Goal: Entertainment & Leisure: Consume media (video, audio)

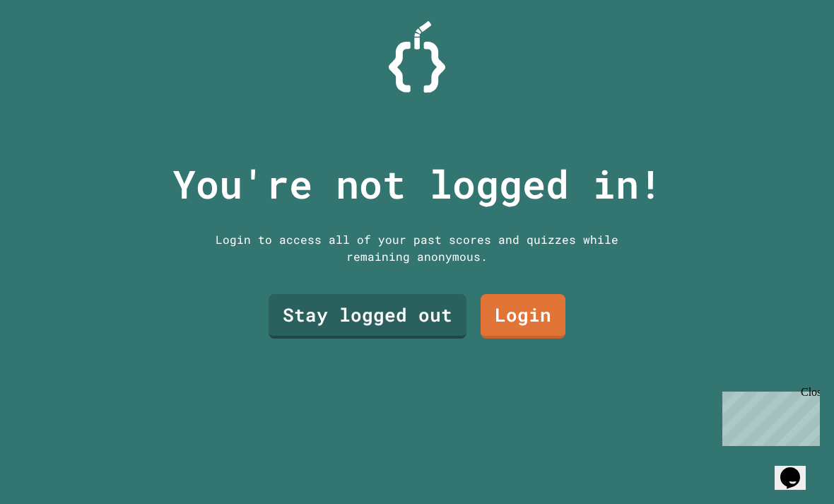
click at [408, 334] on link "Stay logged out" at bounding box center [368, 316] width 198 height 45
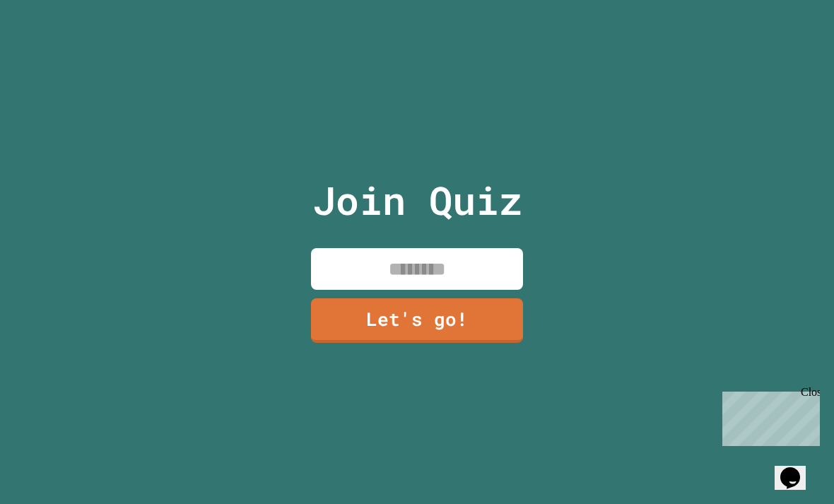
click at [465, 280] on input at bounding box center [417, 269] width 212 height 42
type input "******"
click at [507, 343] on link "Let's go!" at bounding box center [417, 320] width 212 height 45
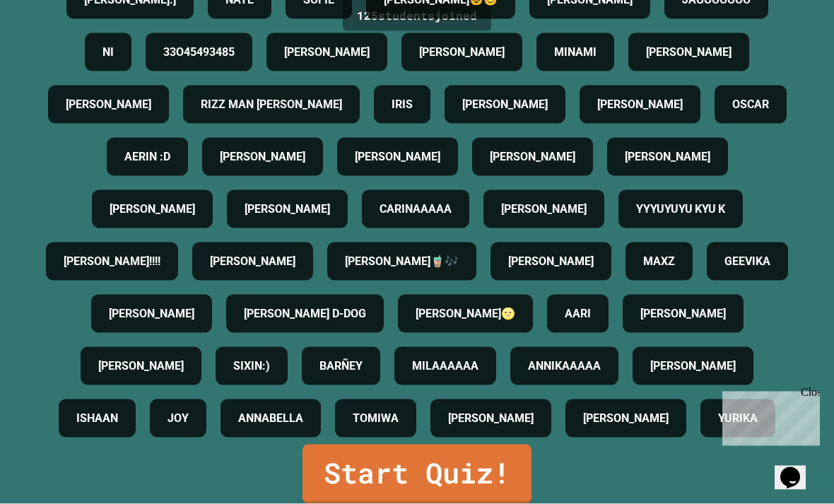
scroll to position [45, 0]
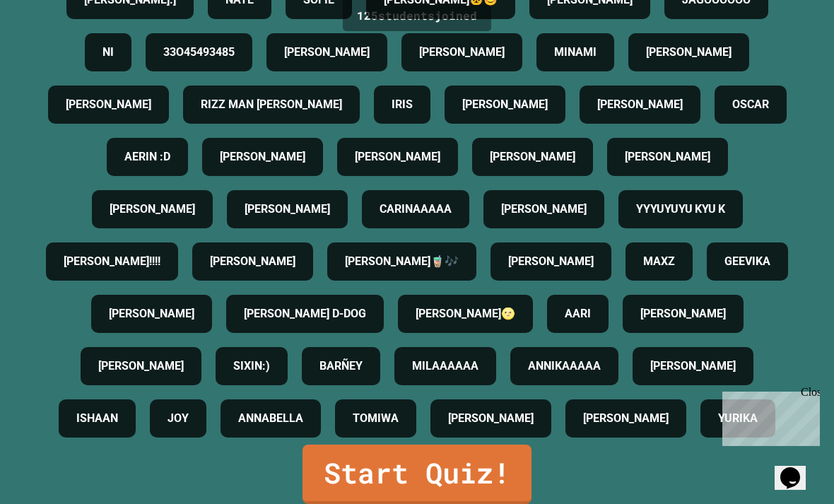
click at [342, 463] on link "Start Quiz!" at bounding box center [416, 473] width 229 height 59
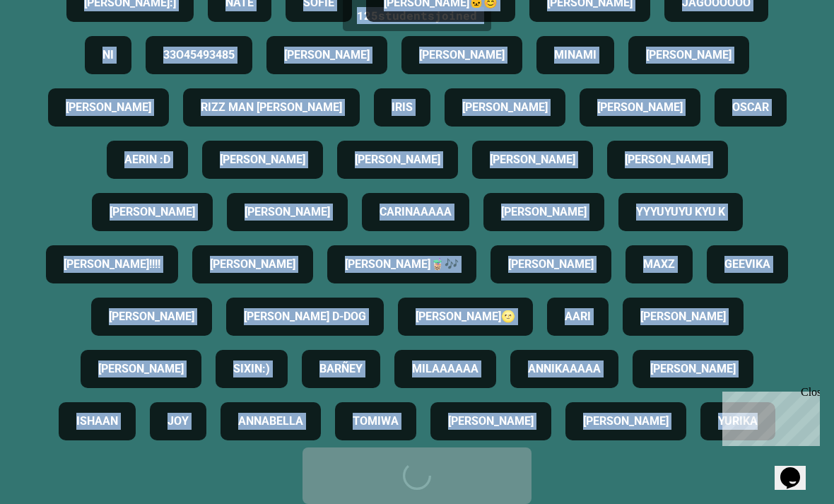
scroll to position [0, 0]
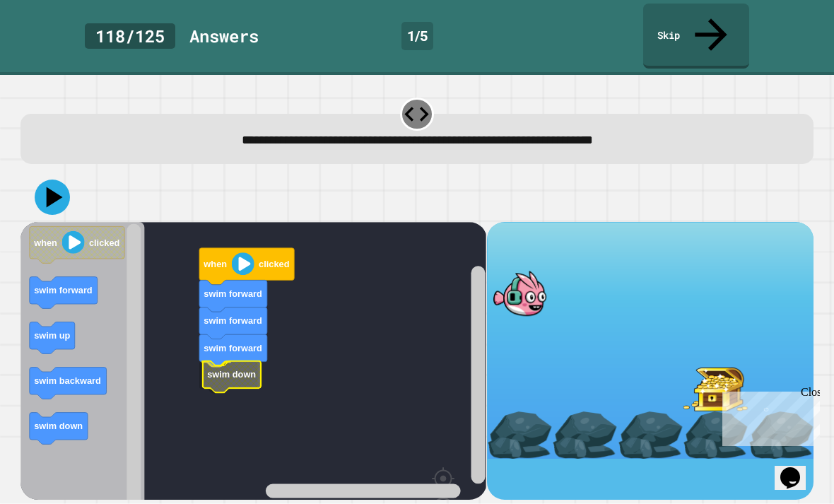
click at [206, 326] on rect "Blockly Workspace" at bounding box center [253, 399] width 466 height 354
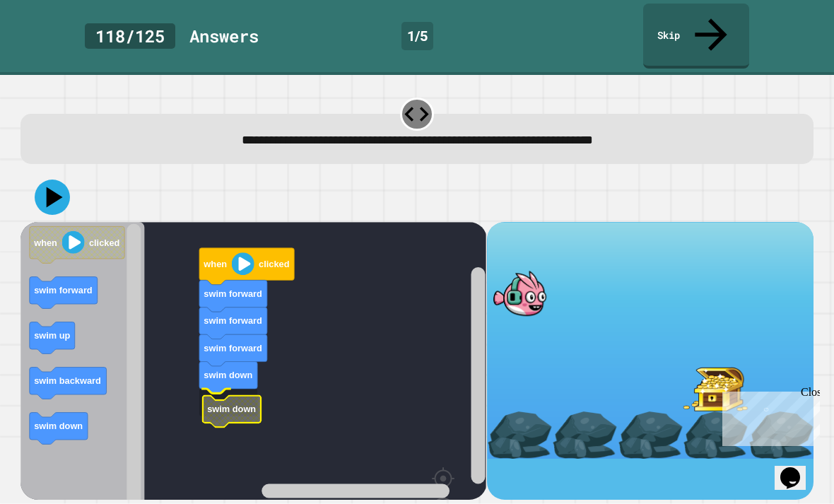
click at [229, 403] on text "swim down" at bounding box center [232, 408] width 49 height 11
click at [57, 179] on icon at bounding box center [52, 196] width 35 height 35
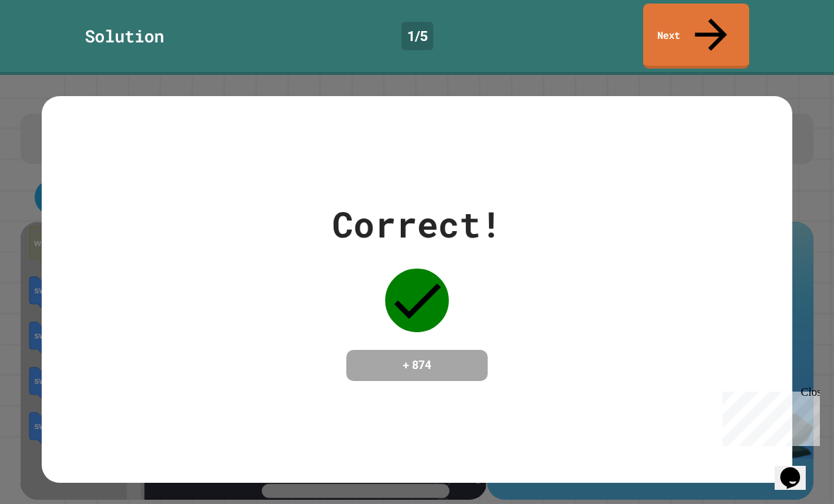
click at [784, 198] on div "Correct! + 874" at bounding box center [417, 289] width 750 height 183
click at [709, 20] on icon at bounding box center [711, 35] width 48 height 48
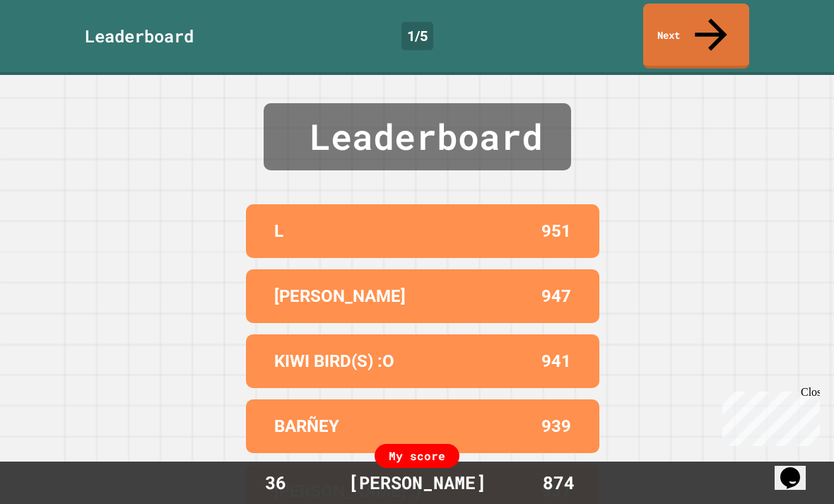
click at [702, 24] on link "Next" at bounding box center [696, 36] width 106 height 65
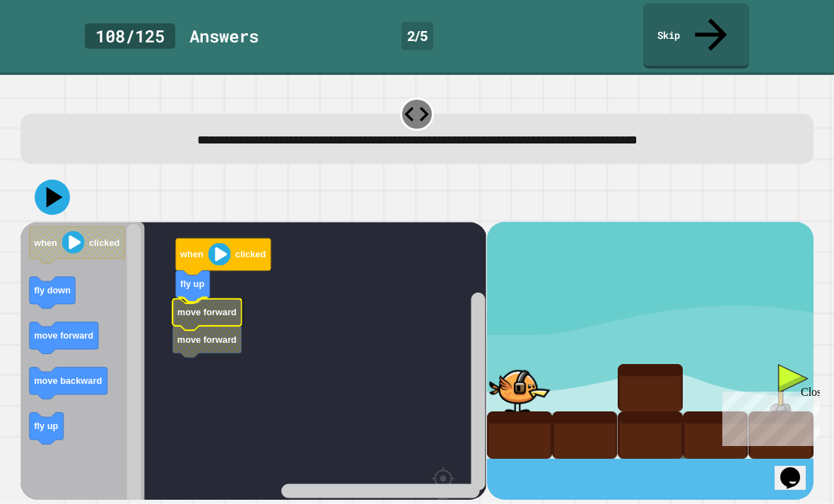
click at [169, 275] on rect "Blockly Workspace" at bounding box center [253, 399] width 466 height 354
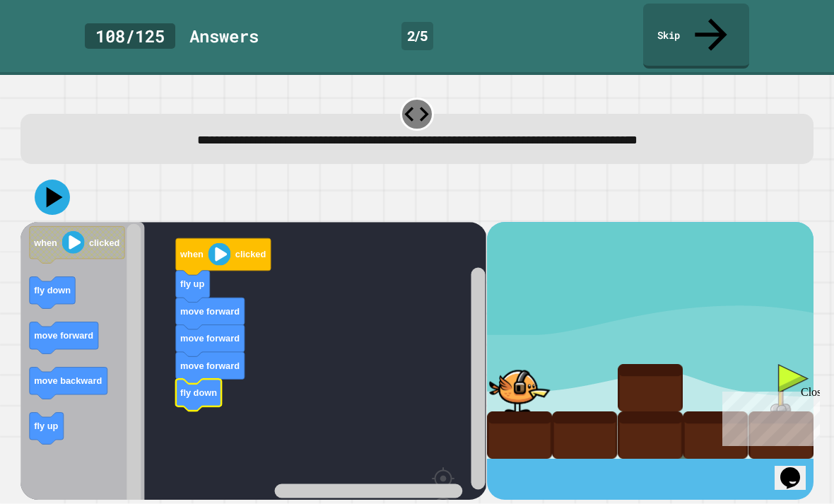
click at [51, 187] on icon at bounding box center [55, 197] width 16 height 20
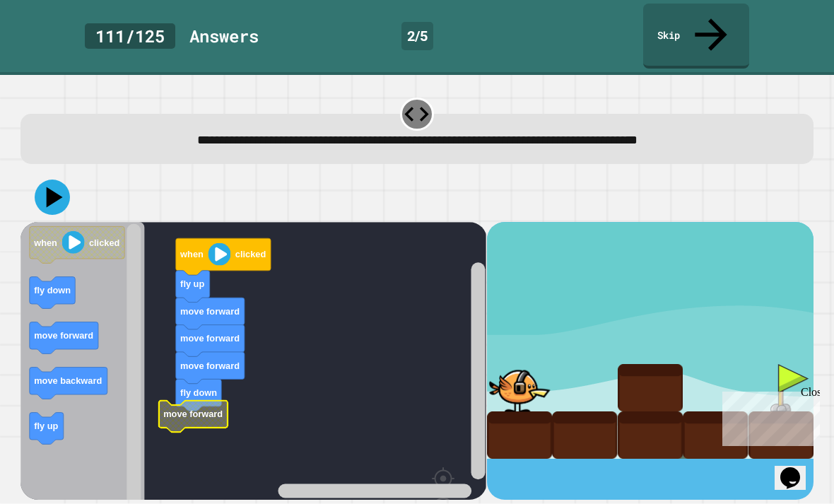
click at [167, 369] on rect "Blockly Workspace" at bounding box center [253, 399] width 466 height 354
click at [169, 382] on rect "Blockly Workspace" at bounding box center [253, 399] width 466 height 354
click at [228, 242] on image "Blockly Workspace" at bounding box center [219, 253] width 23 height 23
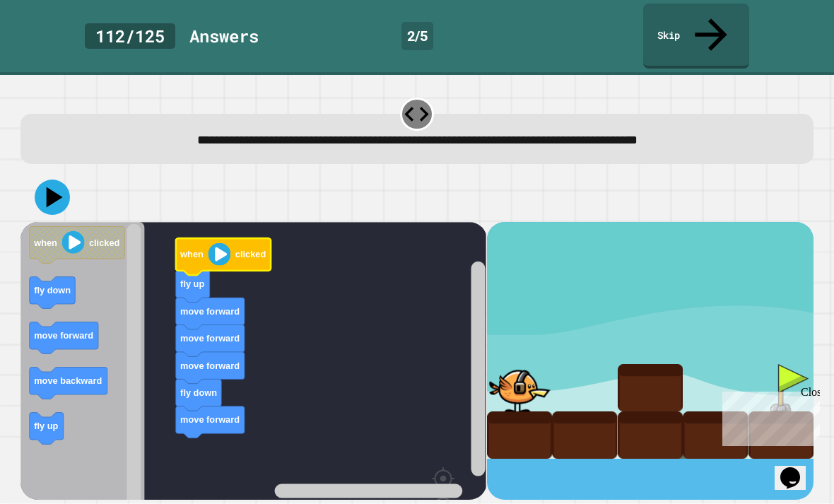
click at [51, 187] on icon at bounding box center [55, 197] width 16 height 20
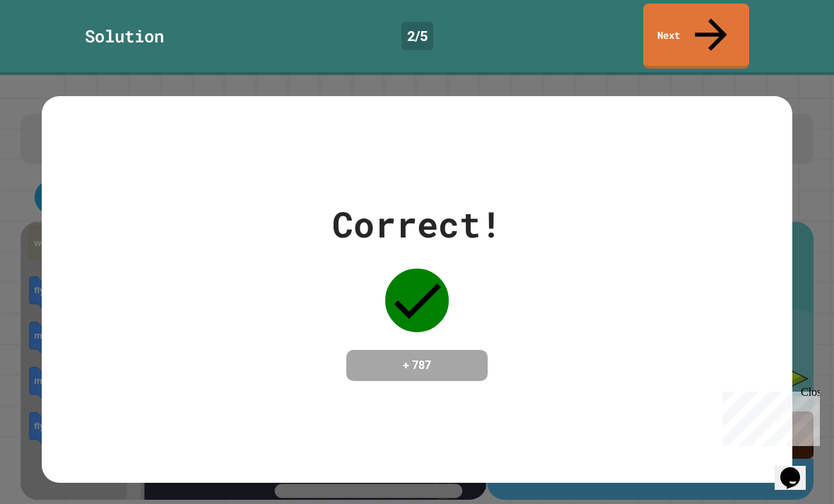
click at [730, 16] on link "Next" at bounding box center [696, 36] width 106 height 65
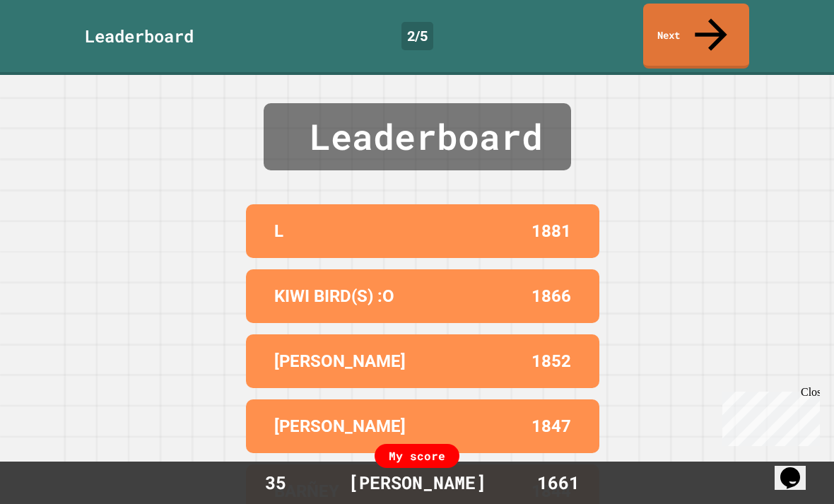
click at [704, 21] on icon at bounding box center [711, 35] width 48 height 48
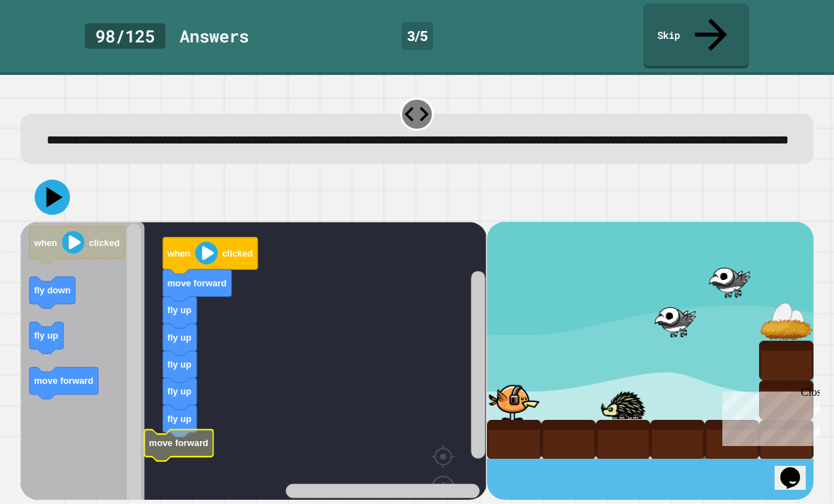
click at [188, 446] on icon "Blockly Workspace" at bounding box center [179, 445] width 69 height 32
click at [199, 442] on text "move forward" at bounding box center [196, 445] width 59 height 11
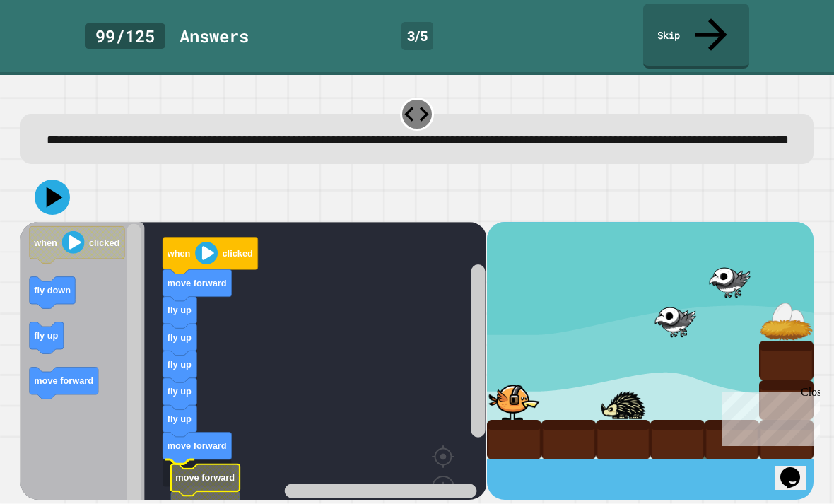
click at [171, 464] on icon "Blockly Workspace" at bounding box center [205, 480] width 69 height 32
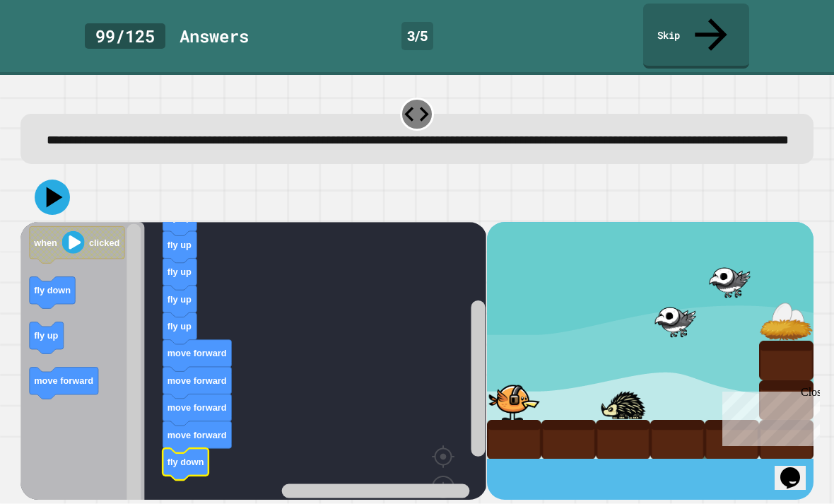
click at [54, 196] on icon at bounding box center [52, 196] width 35 height 35
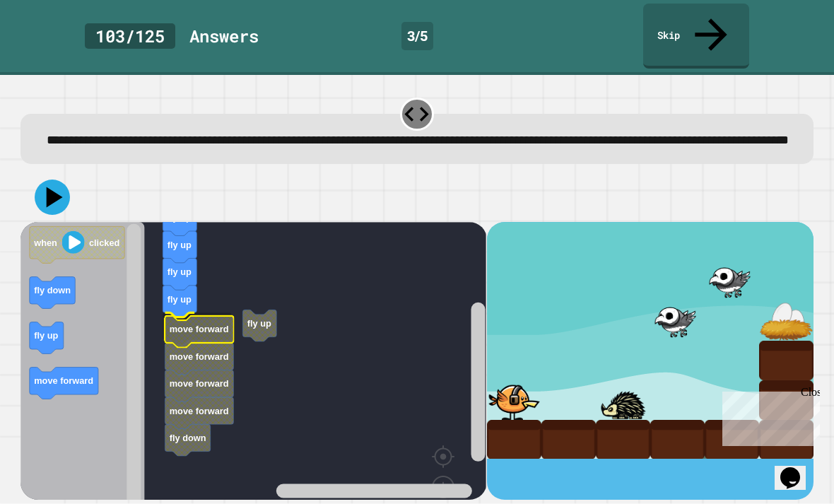
click at [184, 325] on icon "Blockly Workspace" at bounding box center [199, 331] width 69 height 32
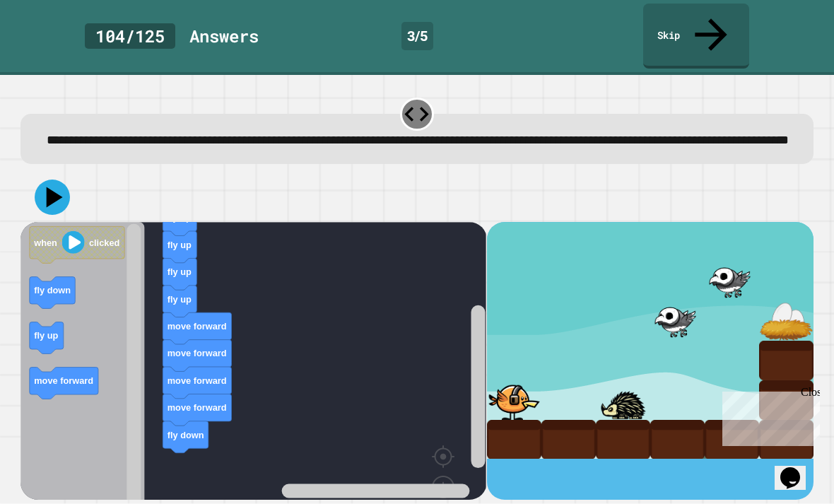
click at [55, 201] on icon at bounding box center [52, 196] width 35 height 35
click at [53, 194] on icon at bounding box center [52, 196] width 35 height 35
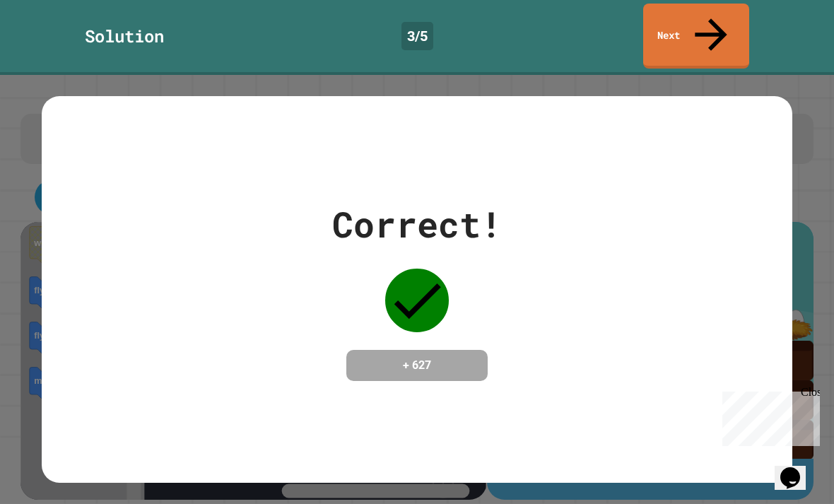
click at [719, 25] on link "Next" at bounding box center [696, 36] width 106 height 65
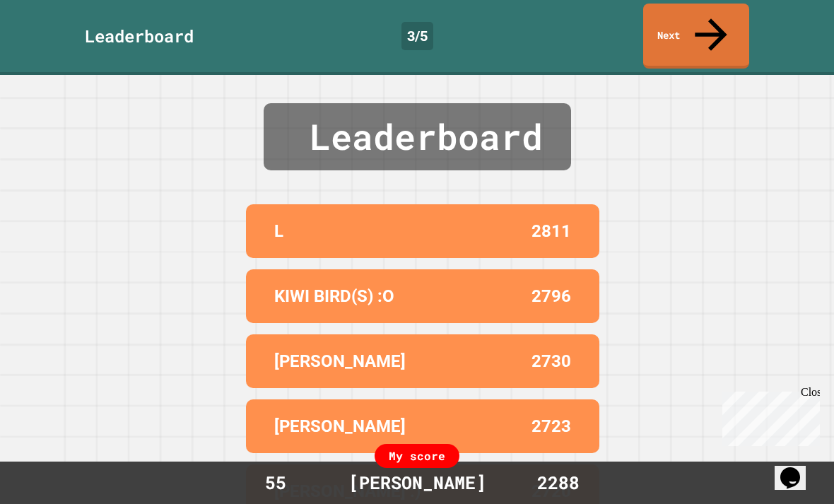
click at [719, 18] on link "Next" at bounding box center [696, 36] width 106 height 65
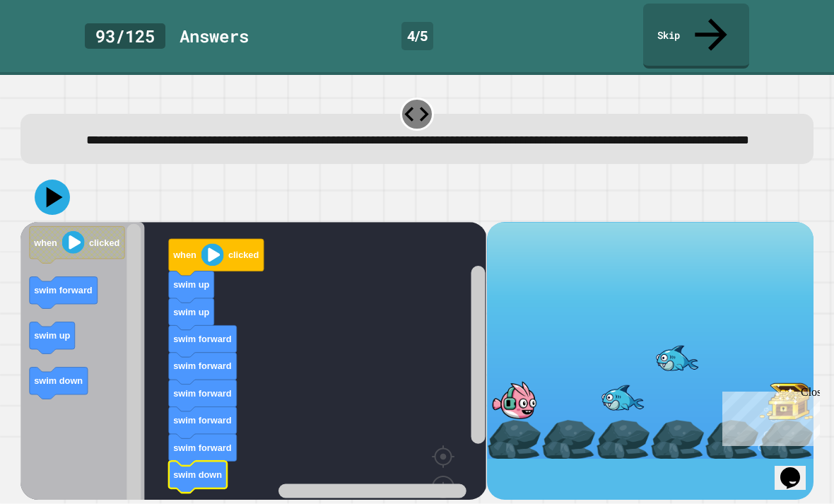
click at [67, 194] on button at bounding box center [52, 196] width 35 height 35
click at [51, 193] on icon at bounding box center [55, 197] width 16 height 20
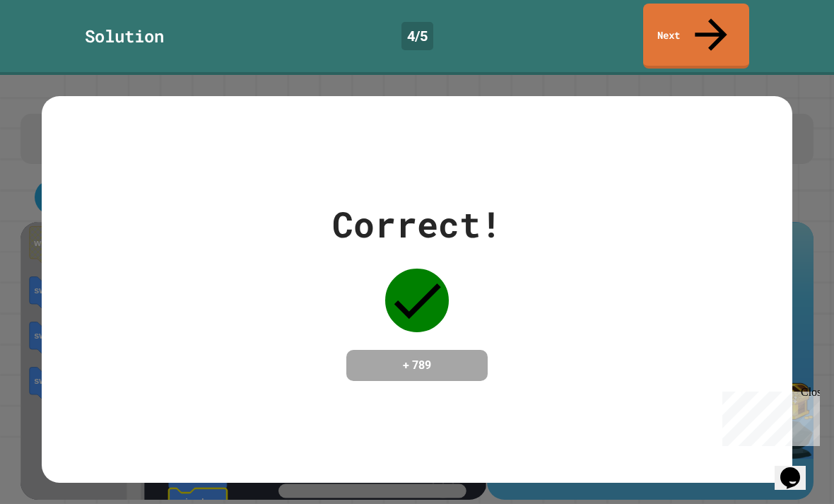
click at [720, 16] on link "Next" at bounding box center [696, 36] width 106 height 65
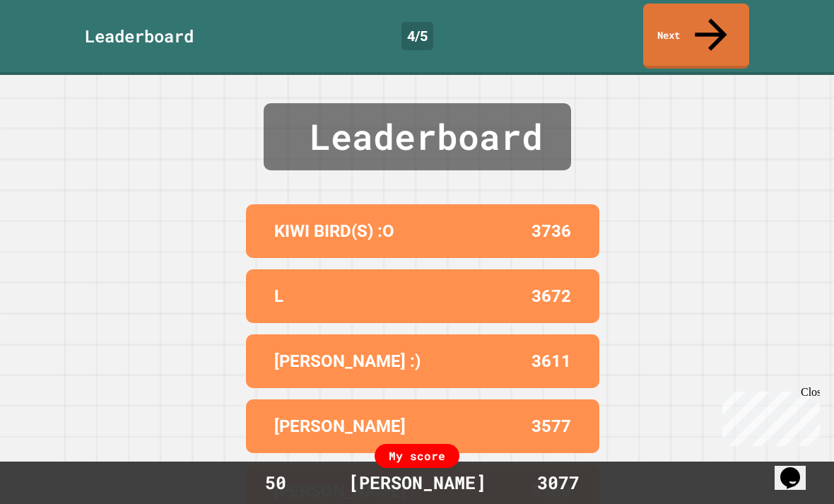
click at [713, 15] on icon at bounding box center [711, 35] width 48 height 48
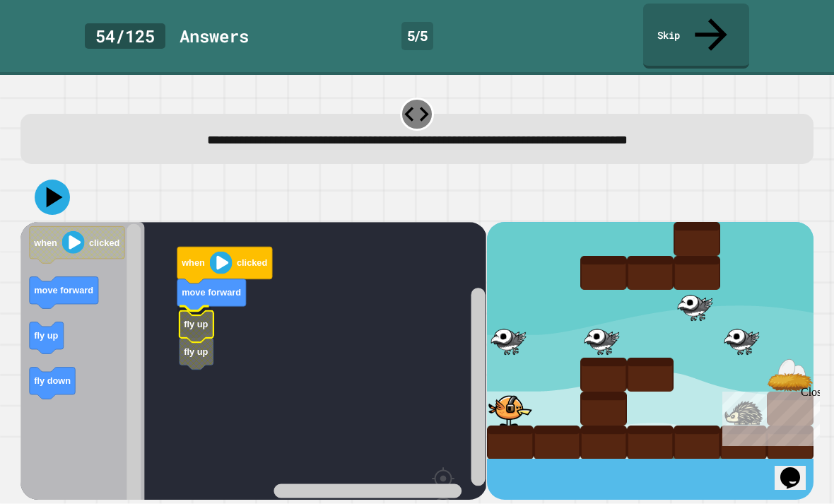
click at [205, 310] on icon "Blockly Workspace" at bounding box center [196, 326] width 34 height 32
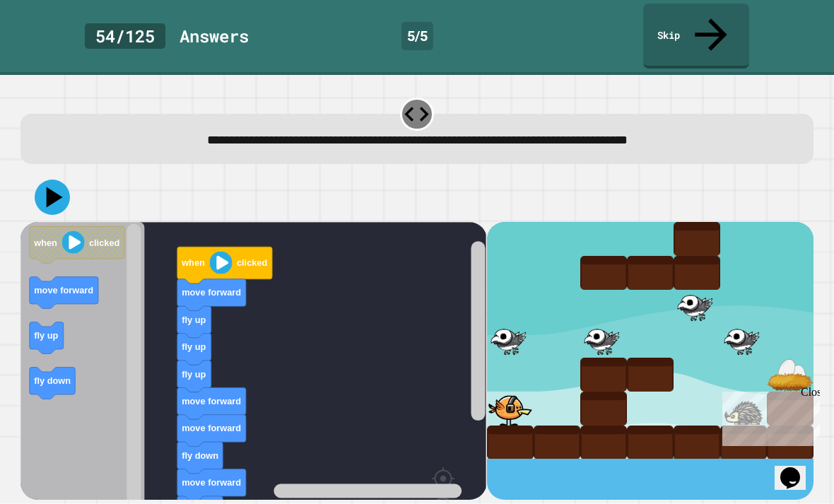
click at [362, 398] on rect "Blockly Workspace" at bounding box center [253, 399] width 466 height 354
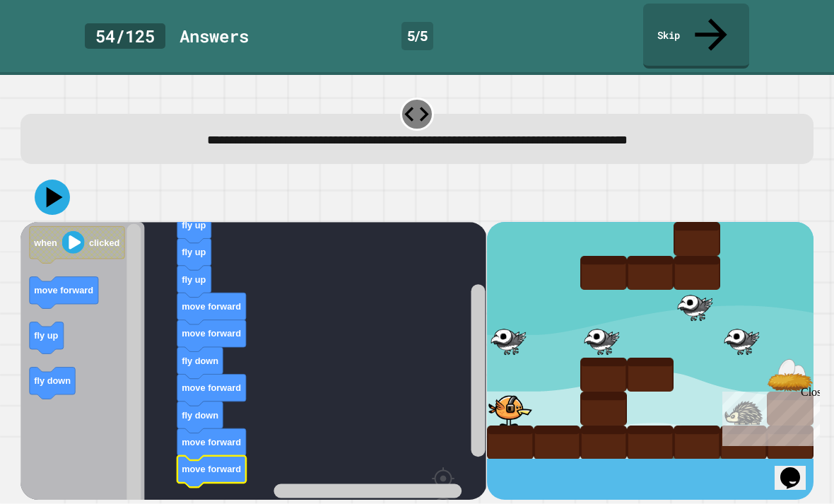
click at [56, 182] on button at bounding box center [52, 196] width 35 height 35
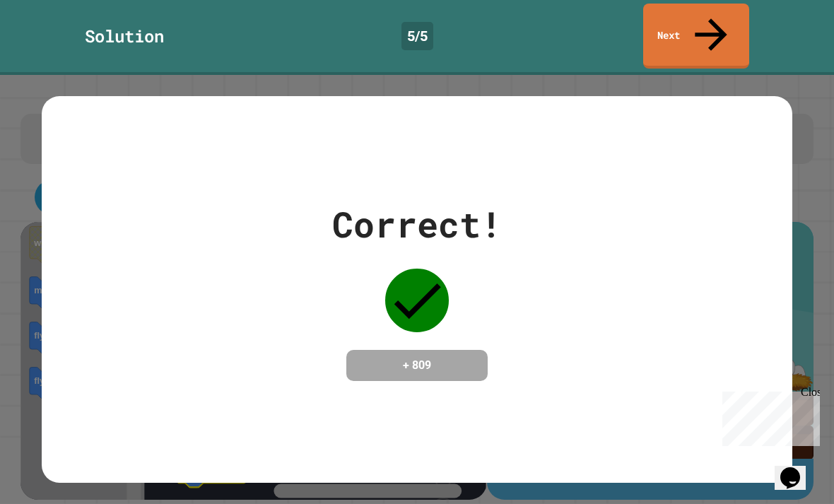
click at [717, 16] on icon at bounding box center [711, 35] width 48 height 48
